Goal: Information Seeking & Learning: Find specific fact

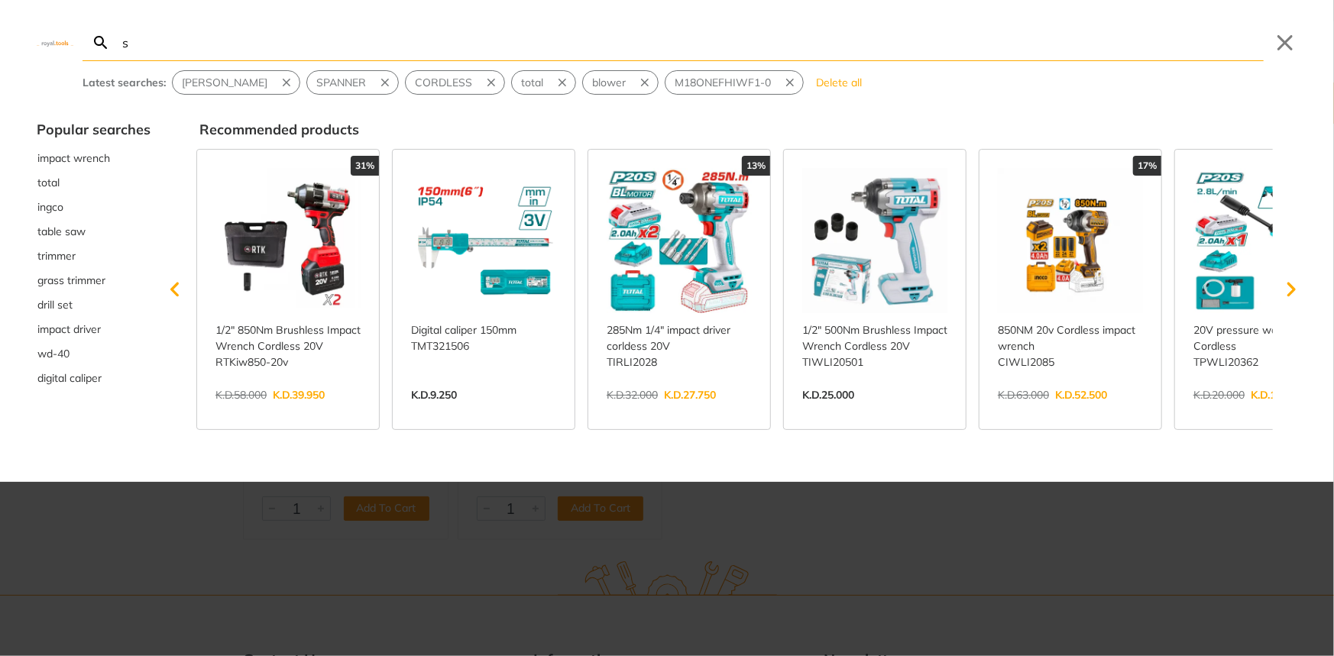
type input "s"
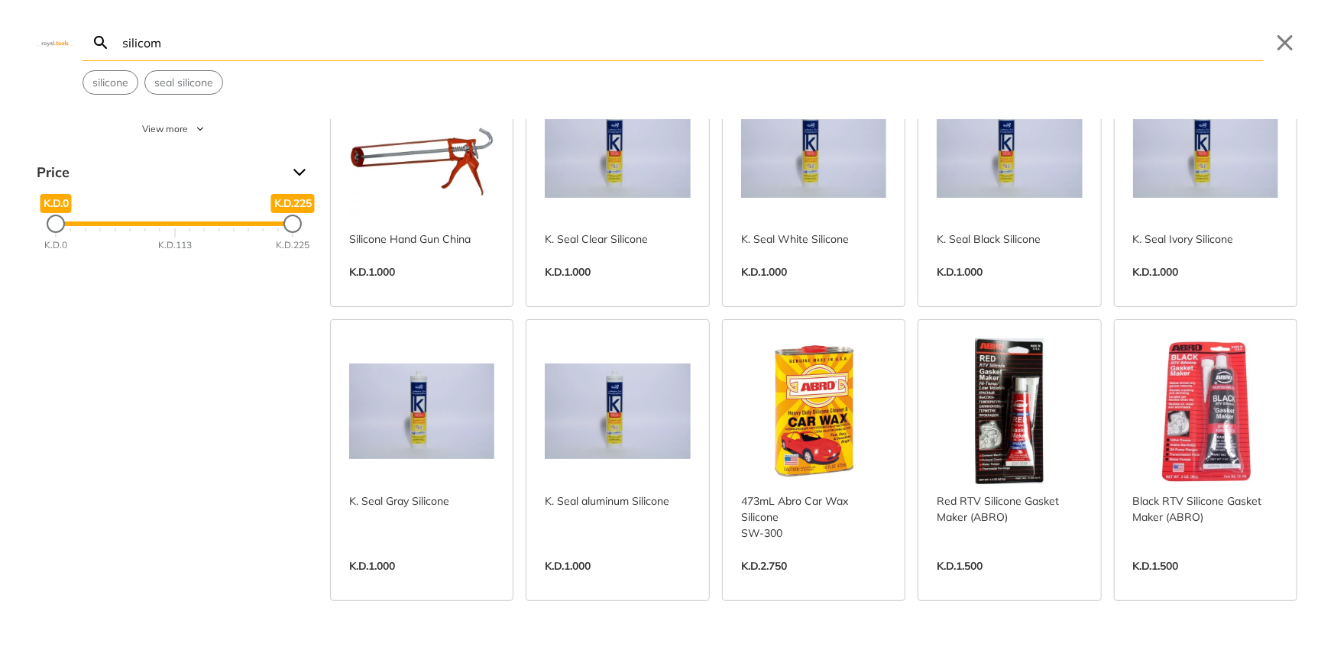
scroll to position [41, 0]
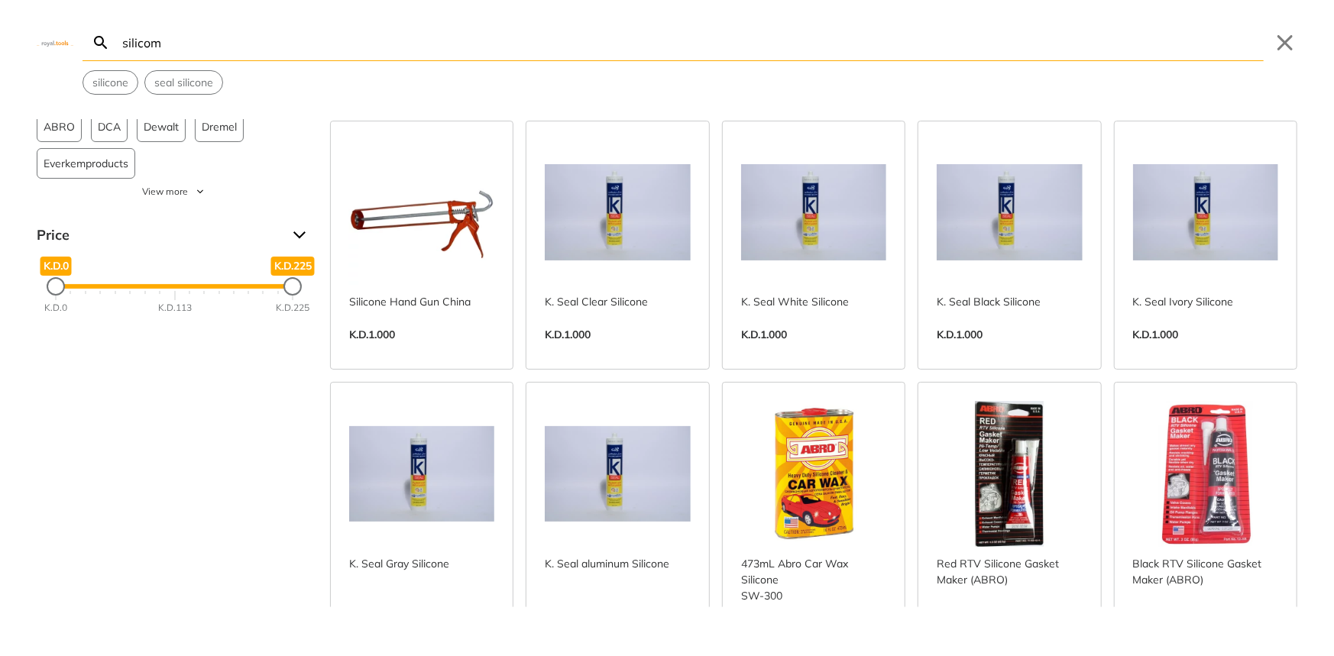
type input "silicom"
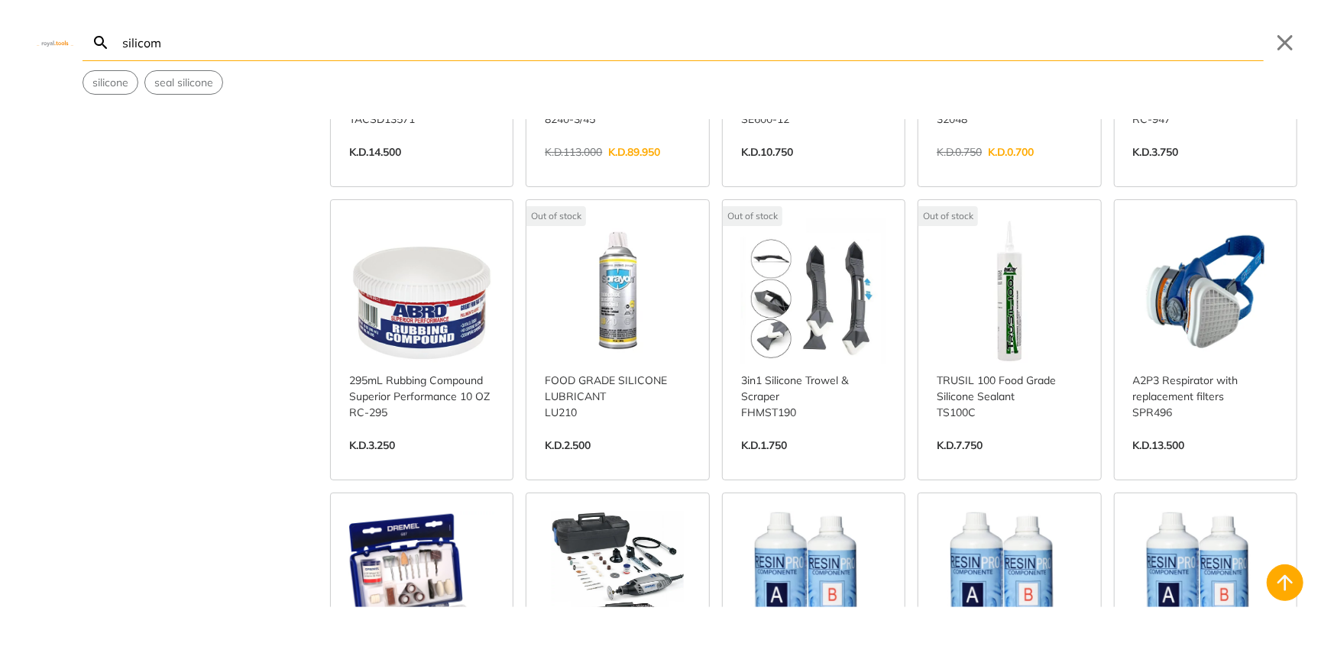
scroll to position [1111, 0]
